Goal: Submit feedback/report problem

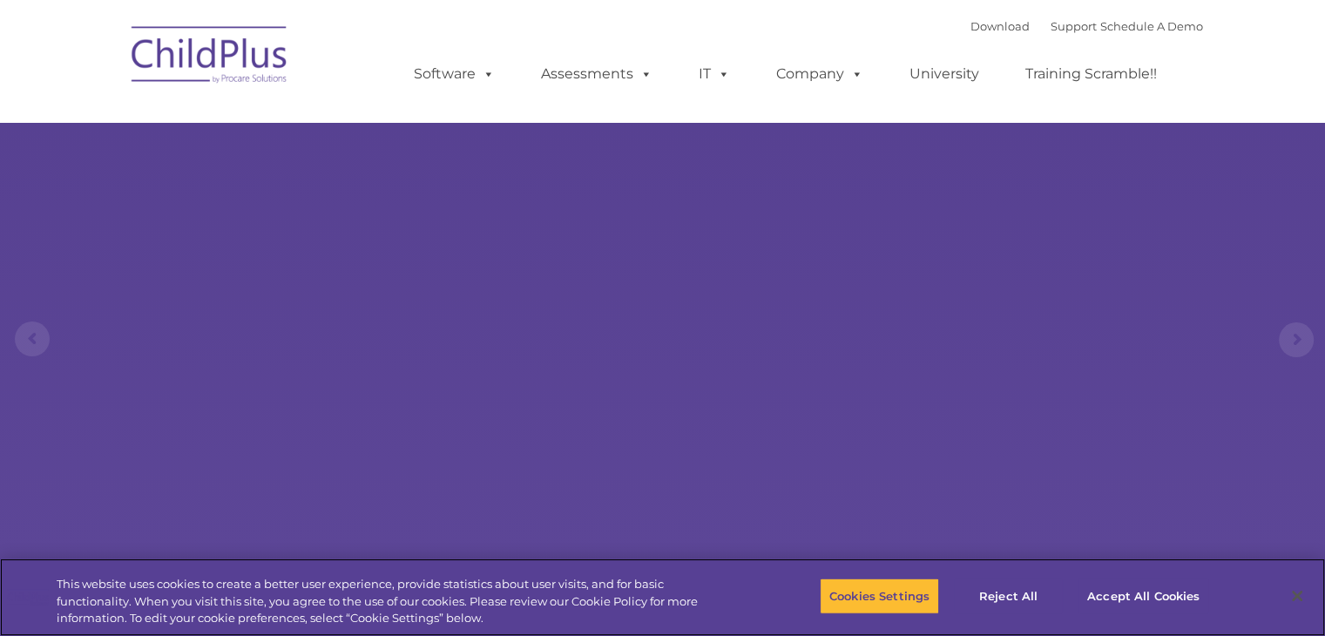
select select "MEDIUM"
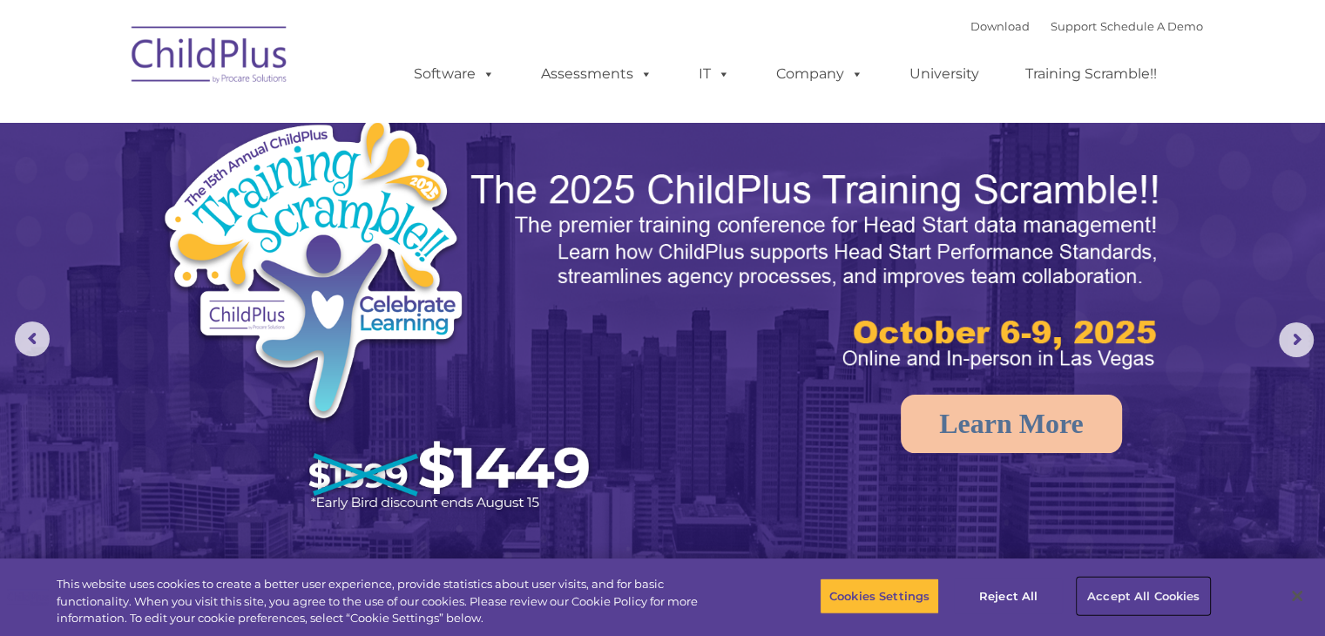
click at [1162, 599] on button "Accept All Cookies" at bounding box center [1143, 595] width 132 height 37
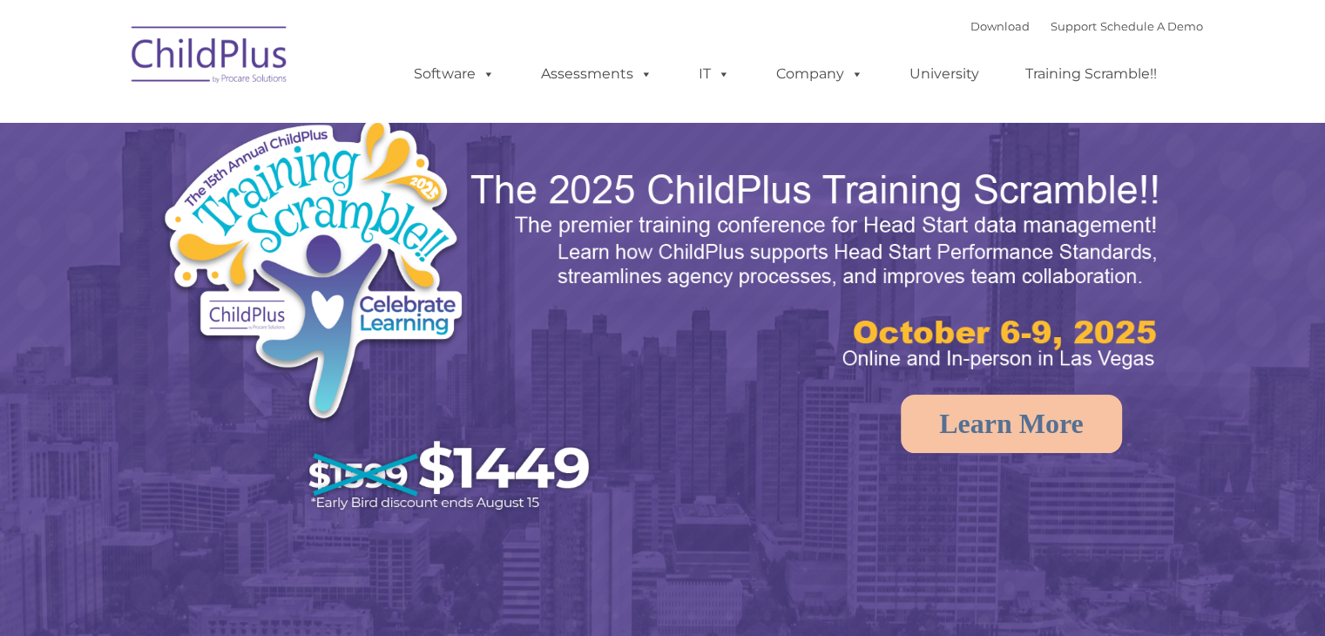
select select "MEDIUM"
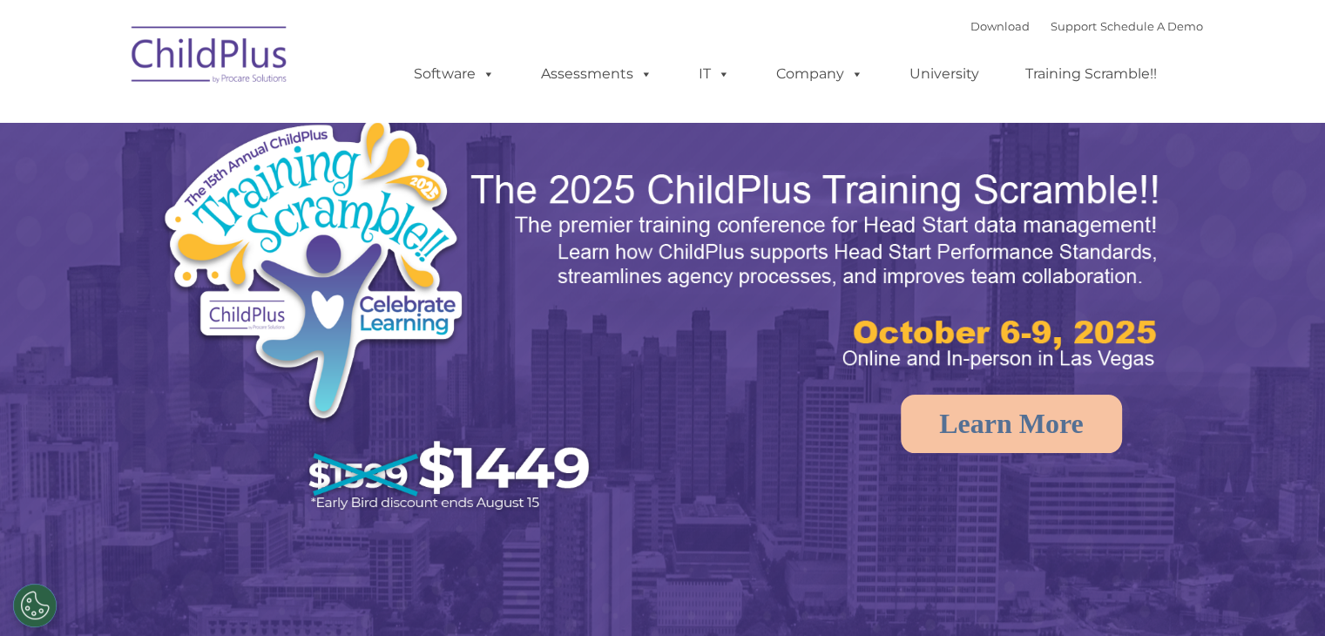
select select "MEDIUM"
